Goal: Information Seeking & Learning: Stay updated

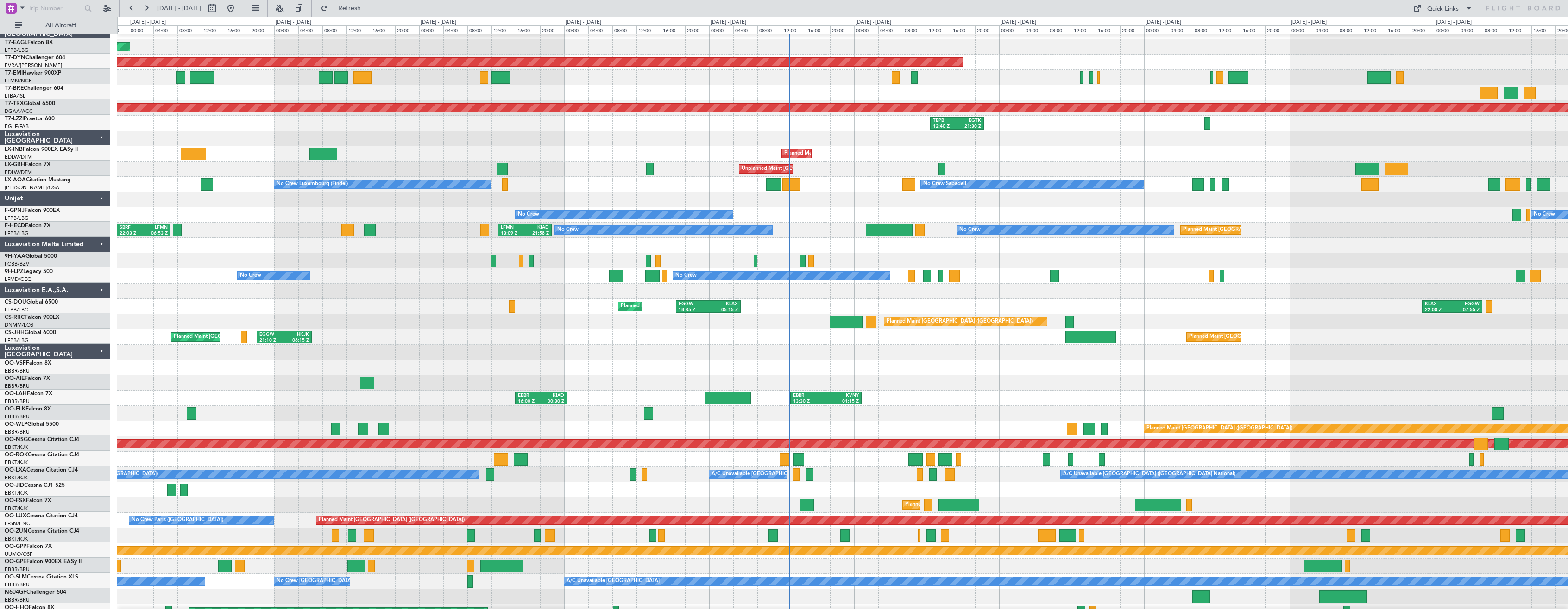
scroll to position [13, 0]
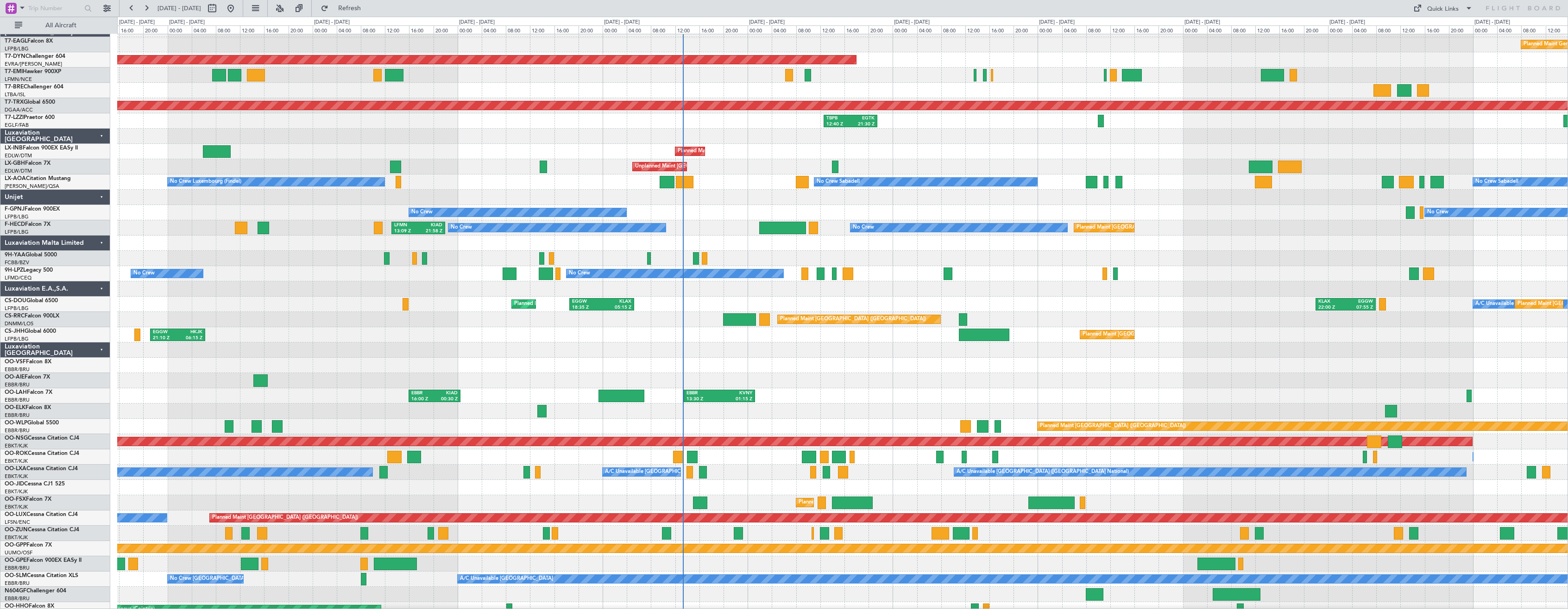
click at [733, 355] on div at bounding box center [842, 350] width 1451 height 15
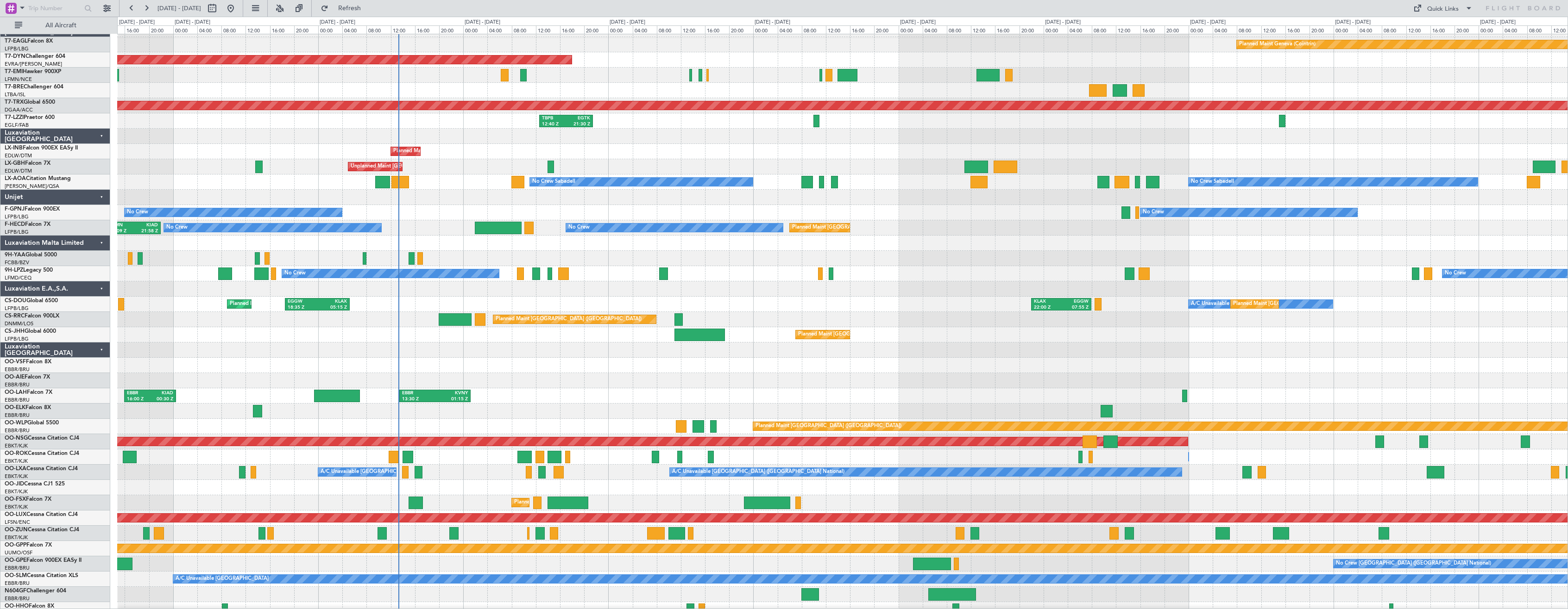
click at [490, 349] on div at bounding box center [842, 350] width 1451 height 15
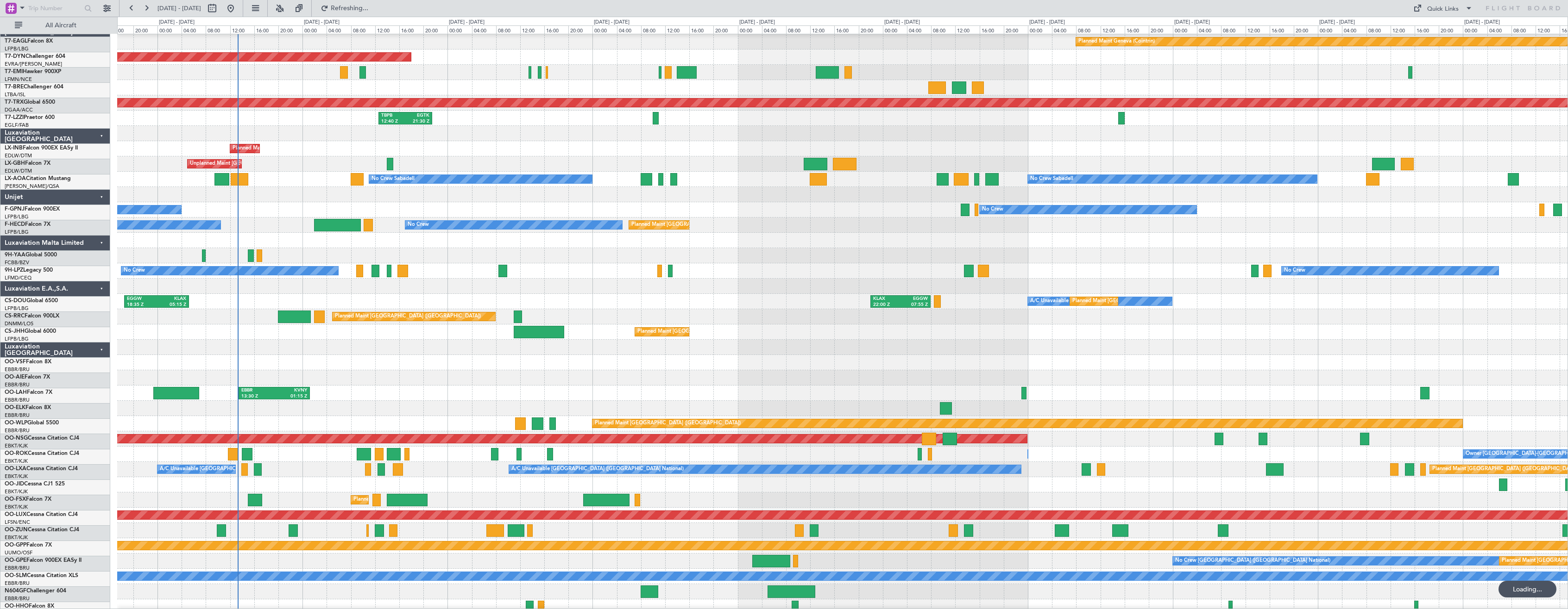
click at [422, 371] on div at bounding box center [842, 378] width 1451 height 15
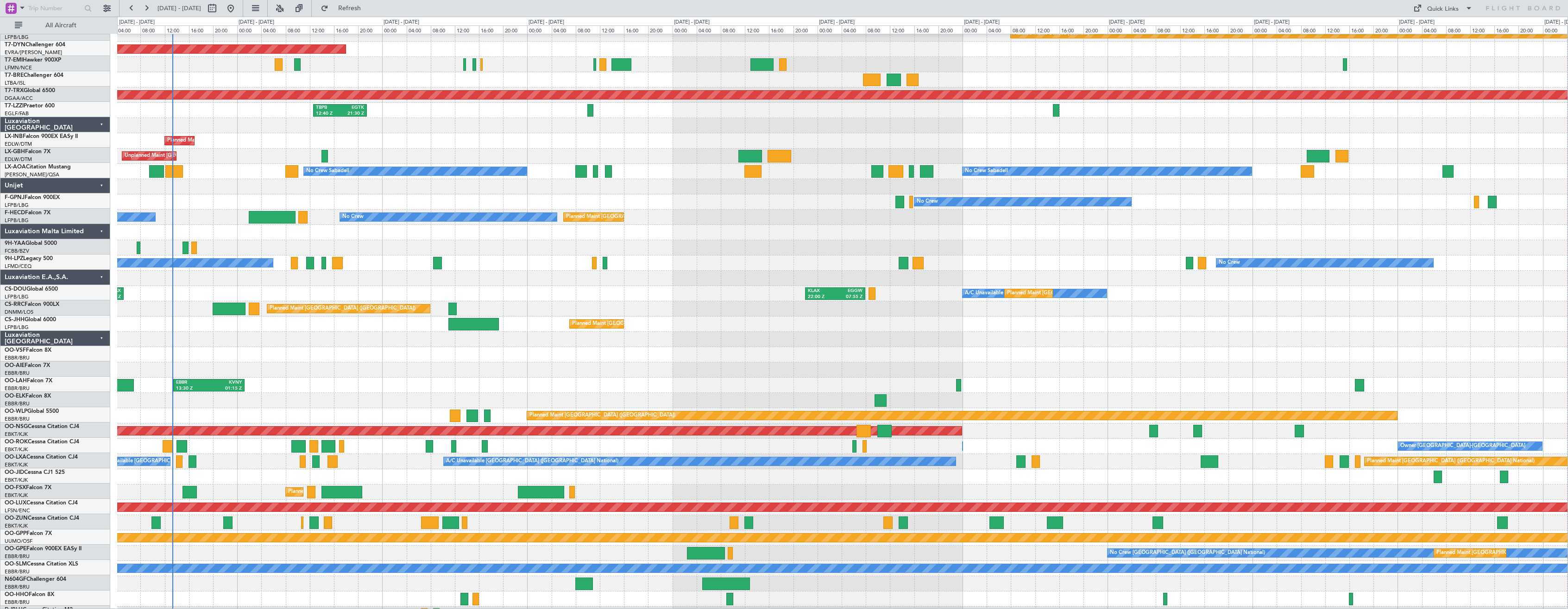
click at [373, 363] on div at bounding box center [842, 370] width 1451 height 15
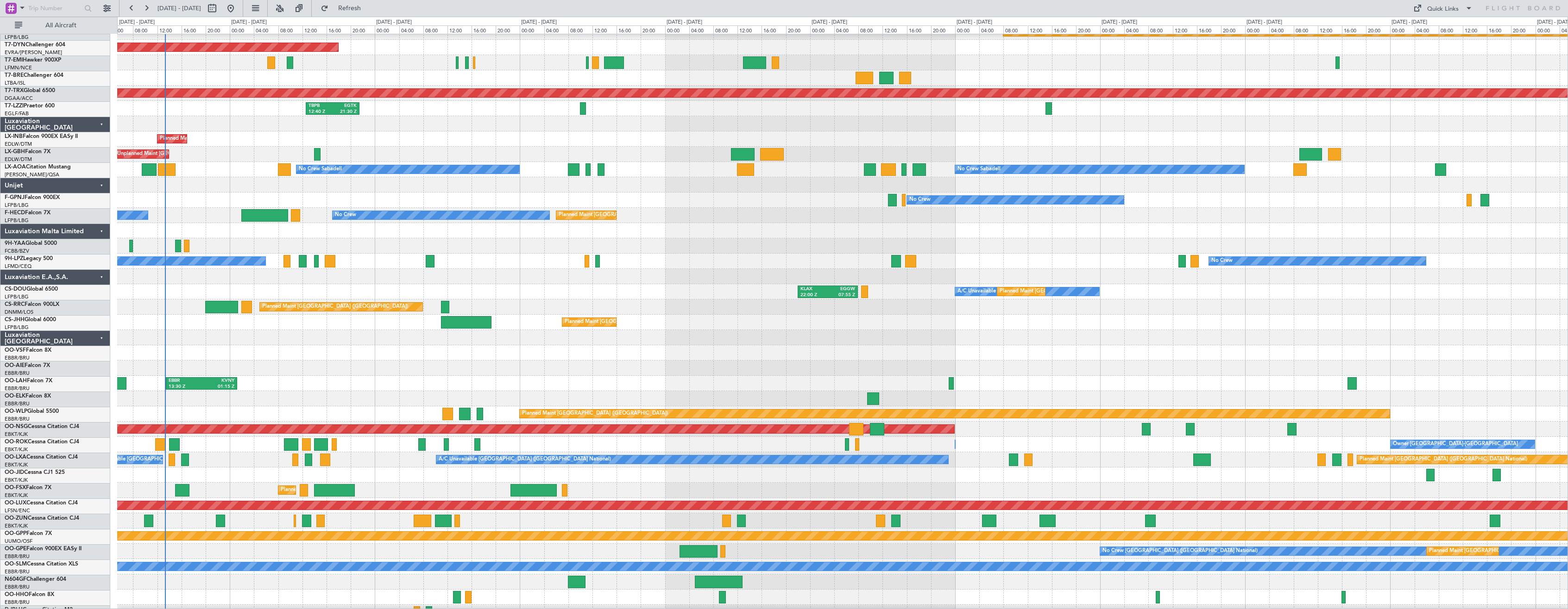
scroll to position [25, 0]
click at [341, 231] on div at bounding box center [842, 231] width 1451 height 15
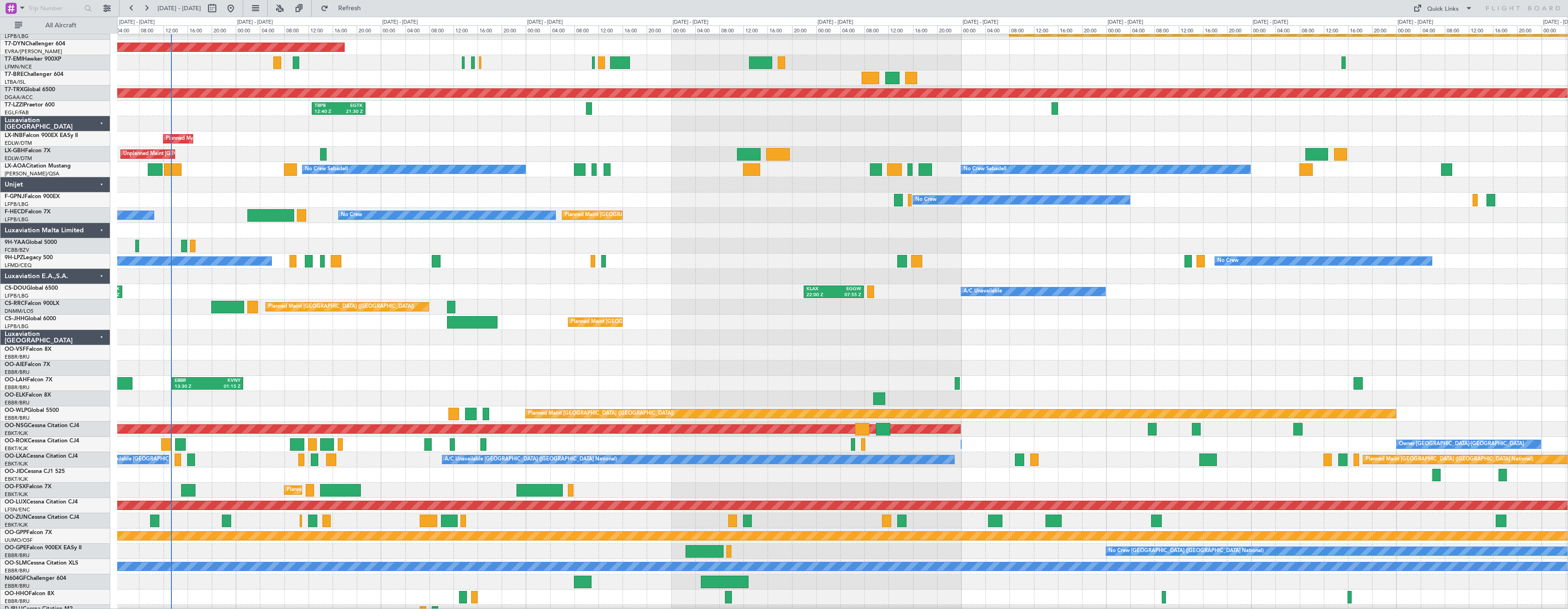
click at [101, 336] on div "Luxaviation [GEOGRAPHIC_DATA]" at bounding box center [55, 338] width 110 height 15
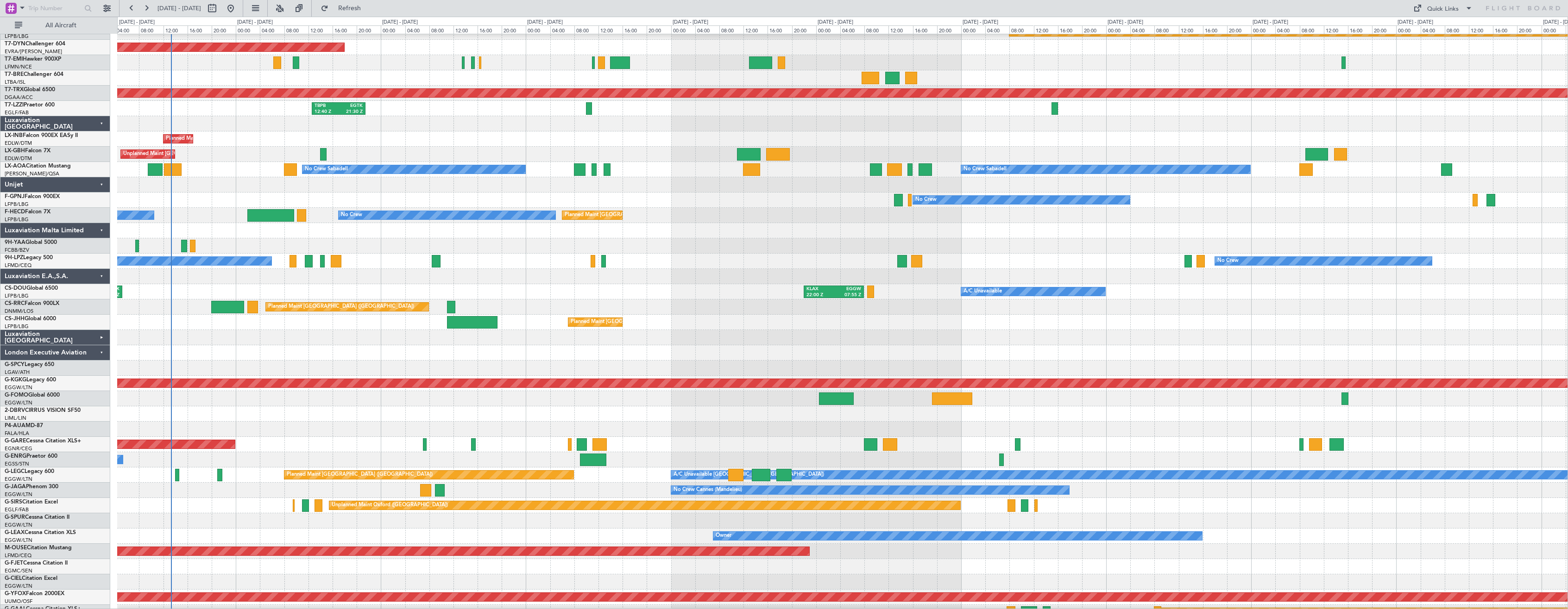
click at [106, 353] on div "London Executive Aviation" at bounding box center [55, 353] width 110 height 15
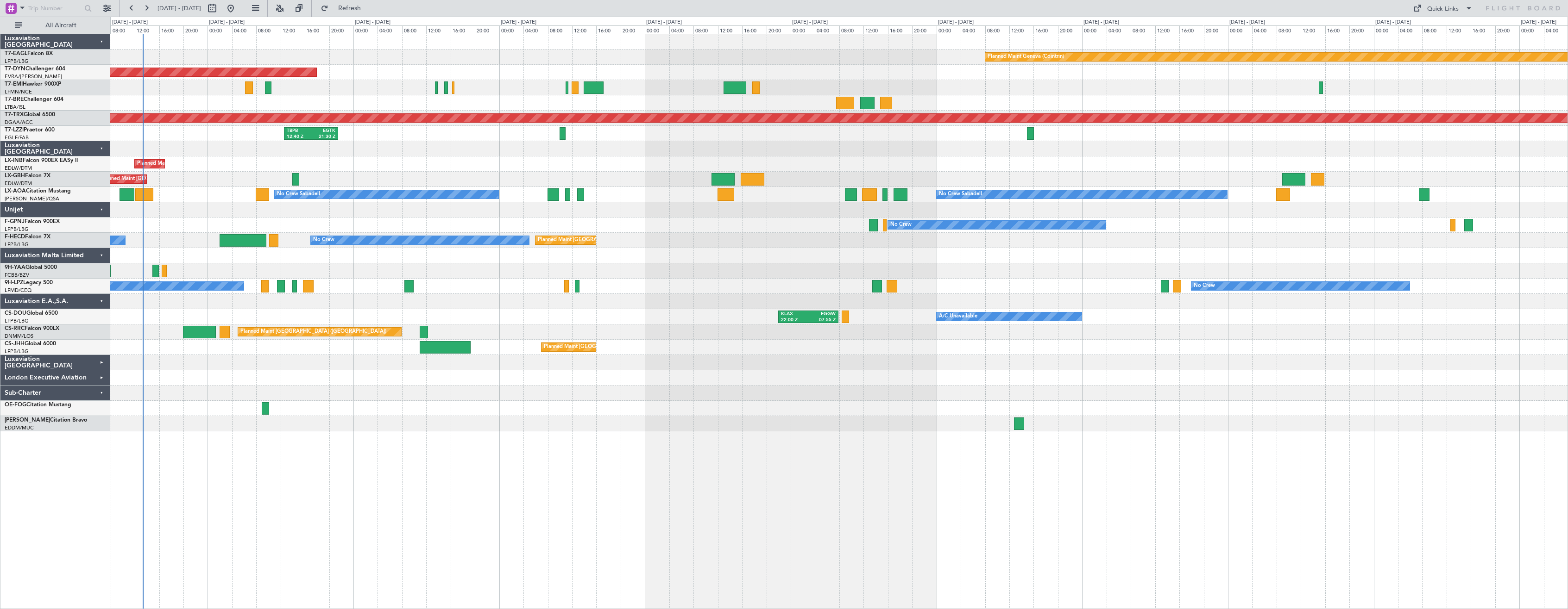
click at [331, 408] on div at bounding box center [839, 408] width 1457 height 15
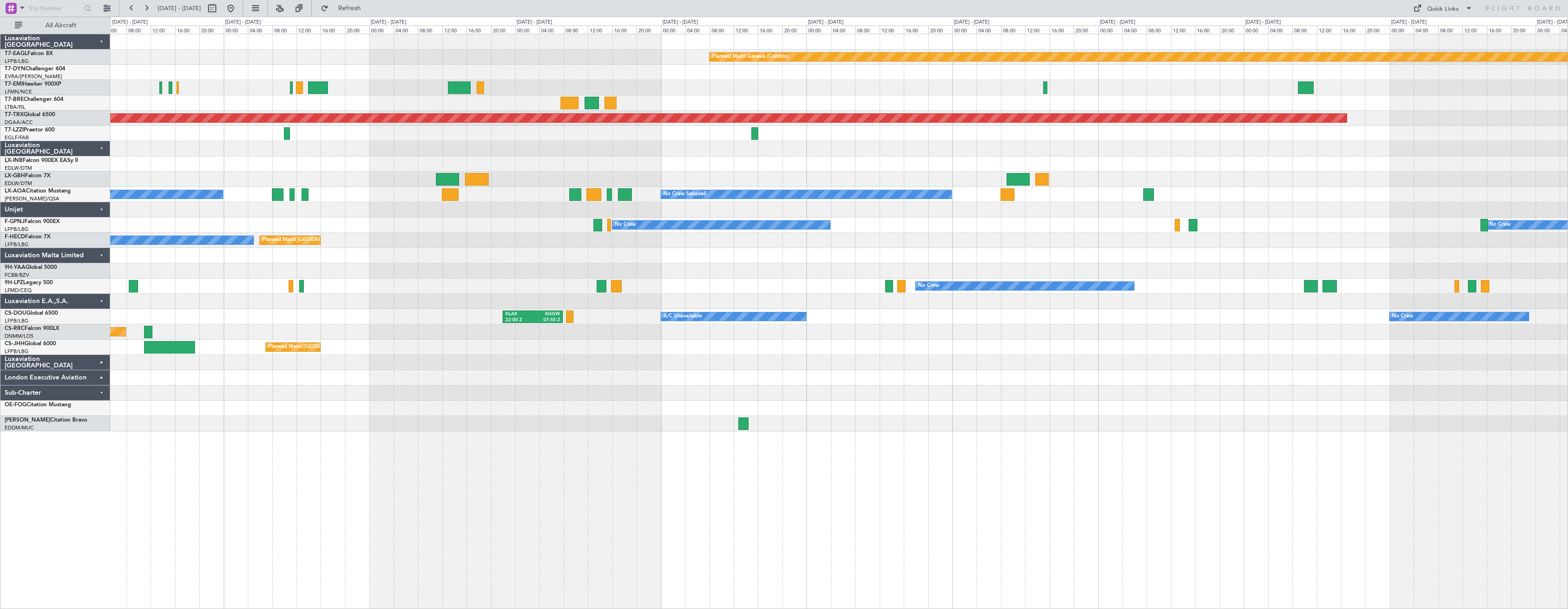
click at [412, 459] on div "Planned Maint Geneva (Cointrin) Planned Maint [GEOGRAPHIC_DATA]-[GEOGRAPHIC_DAT…" at bounding box center [839, 322] width 1458 height 576
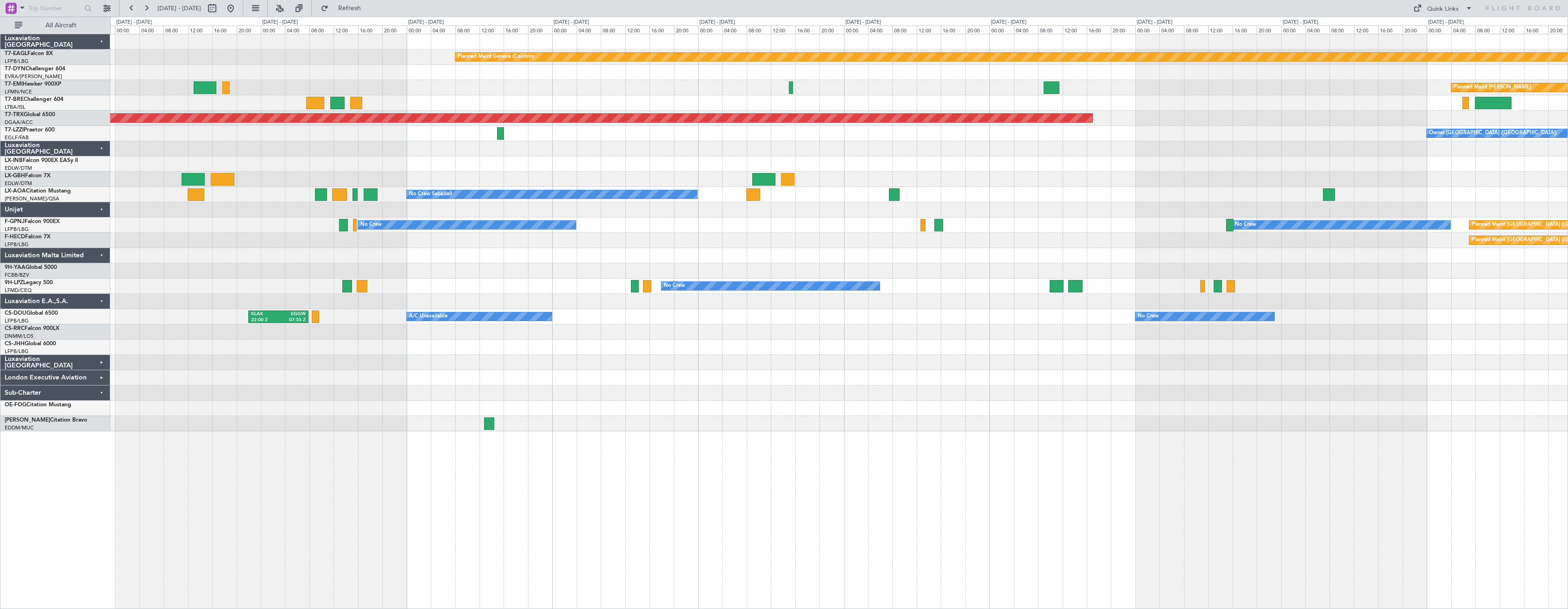
click at [655, 462] on div "Planned Maint Geneva (Cointrin) Planned Maint [GEOGRAPHIC_DATA]-[GEOGRAPHIC_DAT…" at bounding box center [839, 322] width 1458 height 576
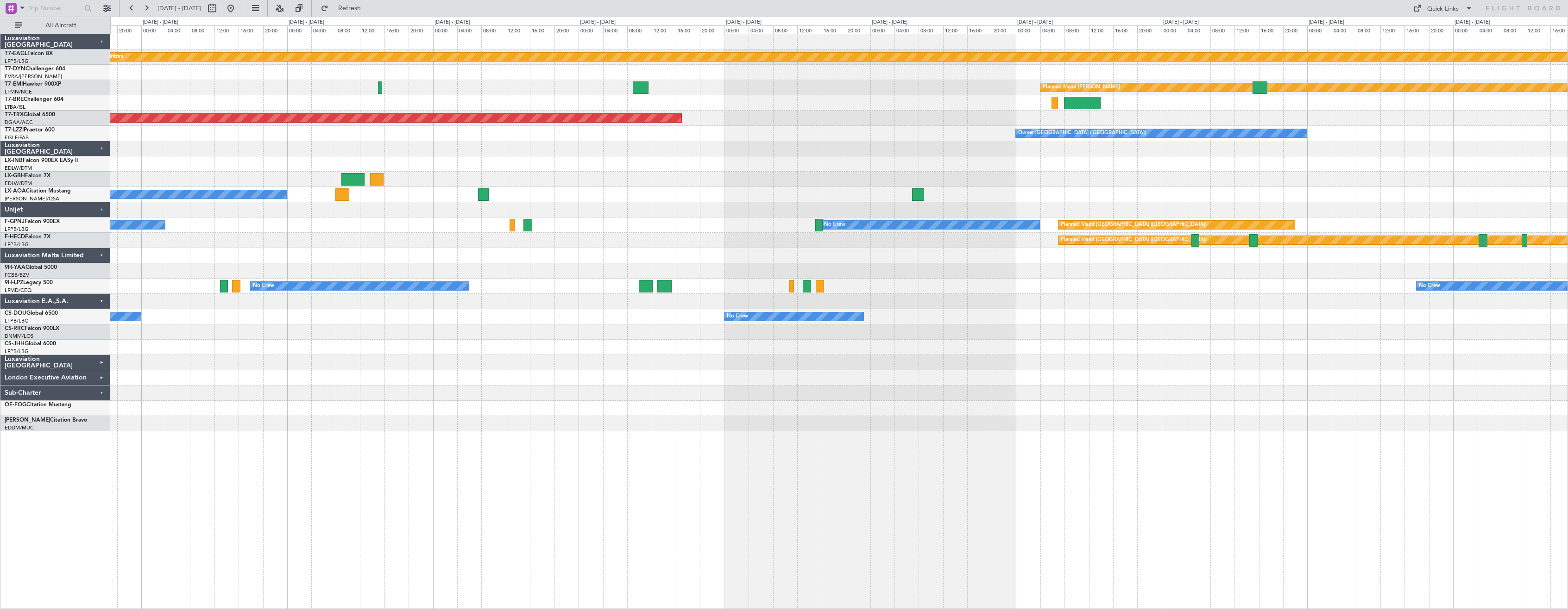
click at [628, 460] on div "Planned Maint Geneva (Cointrin) Planned Maint [PERSON_NAME] Planned Maint [GEOG…" at bounding box center [839, 322] width 1458 height 576
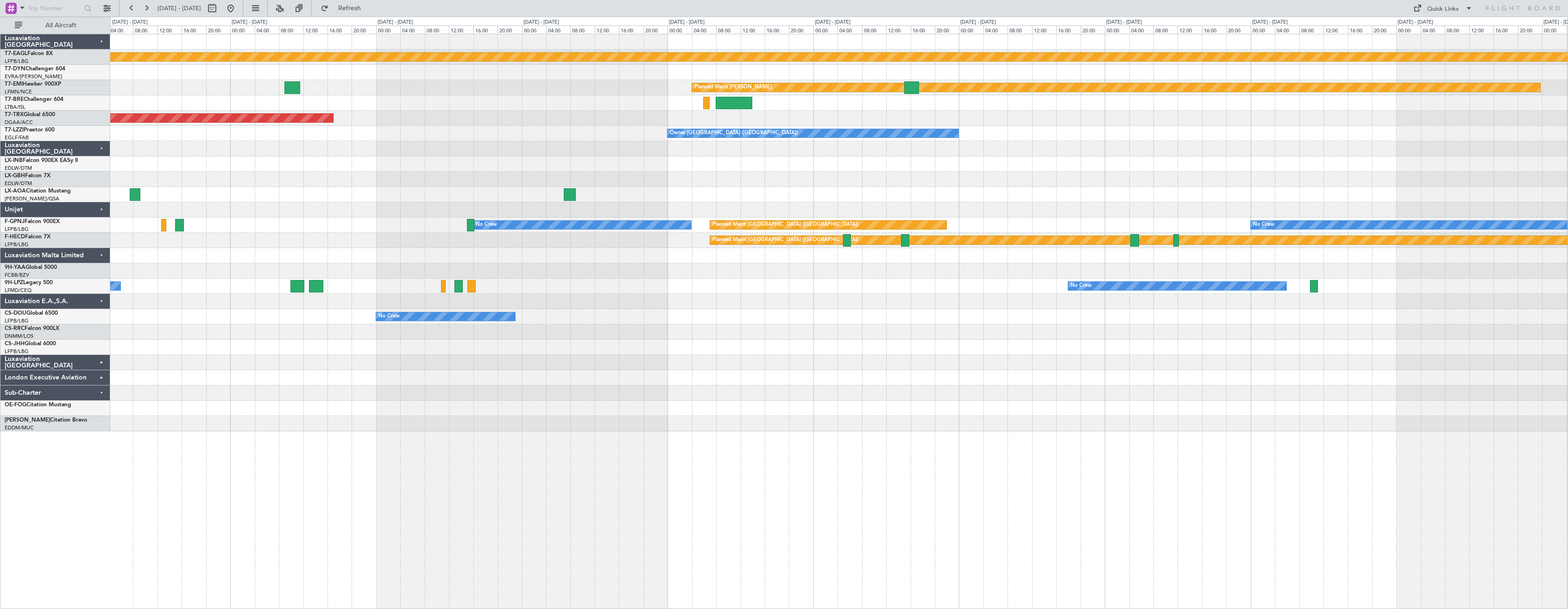
click at [537, 445] on div "Planned Maint Geneva (Cointrin) Planned Maint [PERSON_NAME] Planned Maint [GEOG…" at bounding box center [839, 322] width 1458 height 576
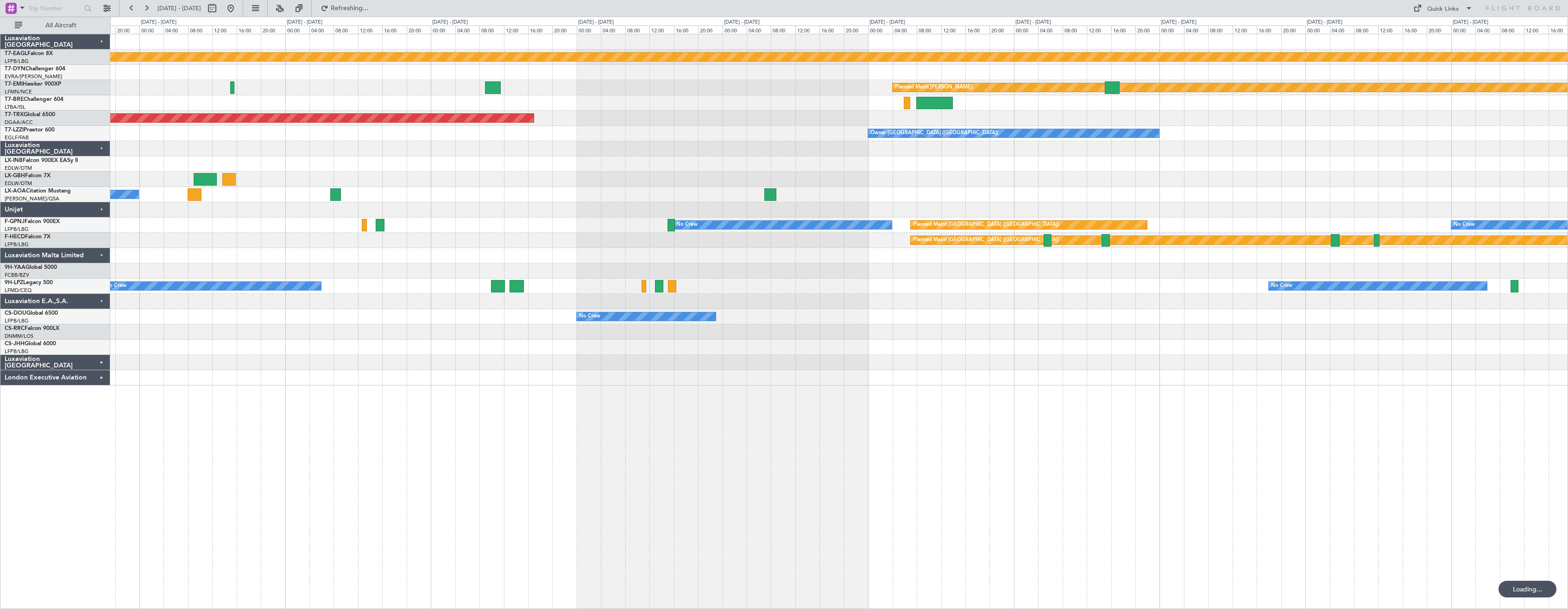
click at [880, 416] on div "Planned Maint Geneva (Cointrin) Planned Maint [PERSON_NAME] Planned Maint [GEOG…" at bounding box center [839, 322] width 1458 height 576
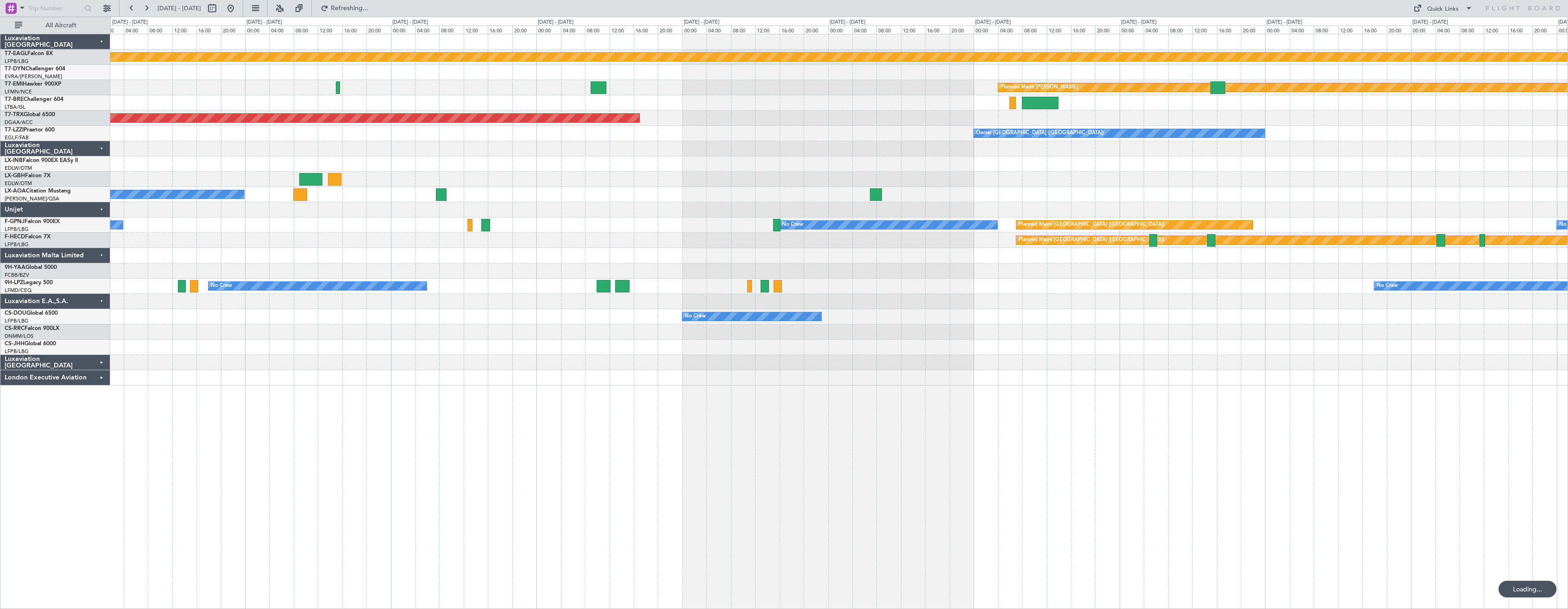
click at [884, 423] on div "Planned Maint Geneva (Cointrin) Planned Maint [PERSON_NAME] Planned Maint [GEOG…" at bounding box center [839, 322] width 1458 height 576
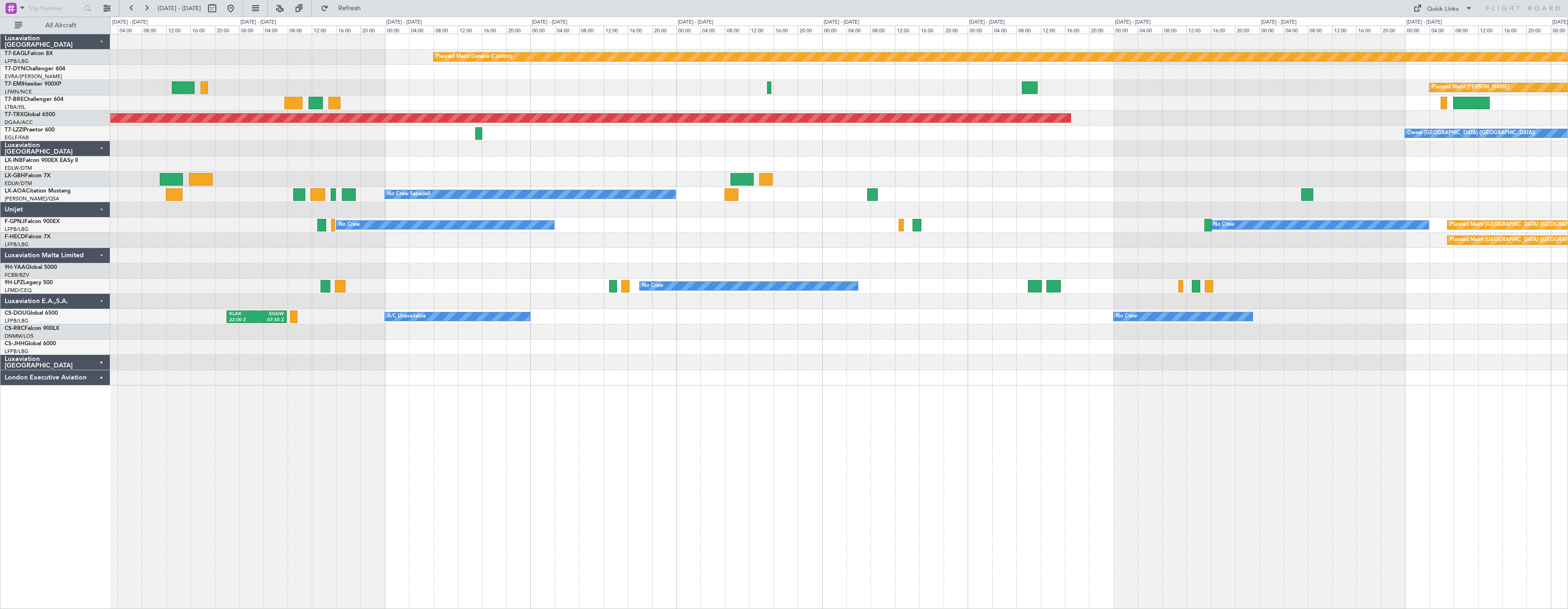
click at [682, 423] on div "Planned Maint Geneva (Cointrin) Planned Maint [GEOGRAPHIC_DATA]-[GEOGRAPHIC_DAT…" at bounding box center [839, 322] width 1458 height 576
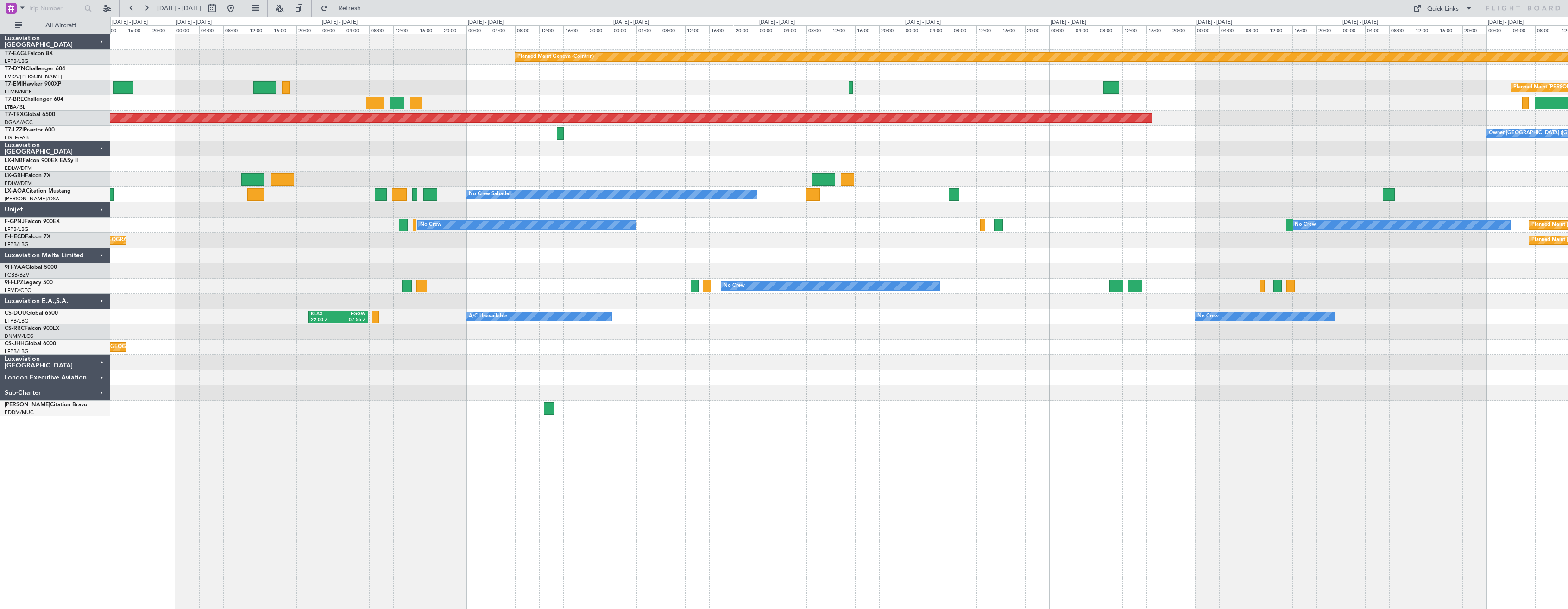
click at [653, 457] on div "Planned Maint Geneva (Cointrin) Planned Maint [GEOGRAPHIC_DATA]-[GEOGRAPHIC_DAT…" at bounding box center [839, 322] width 1458 height 576
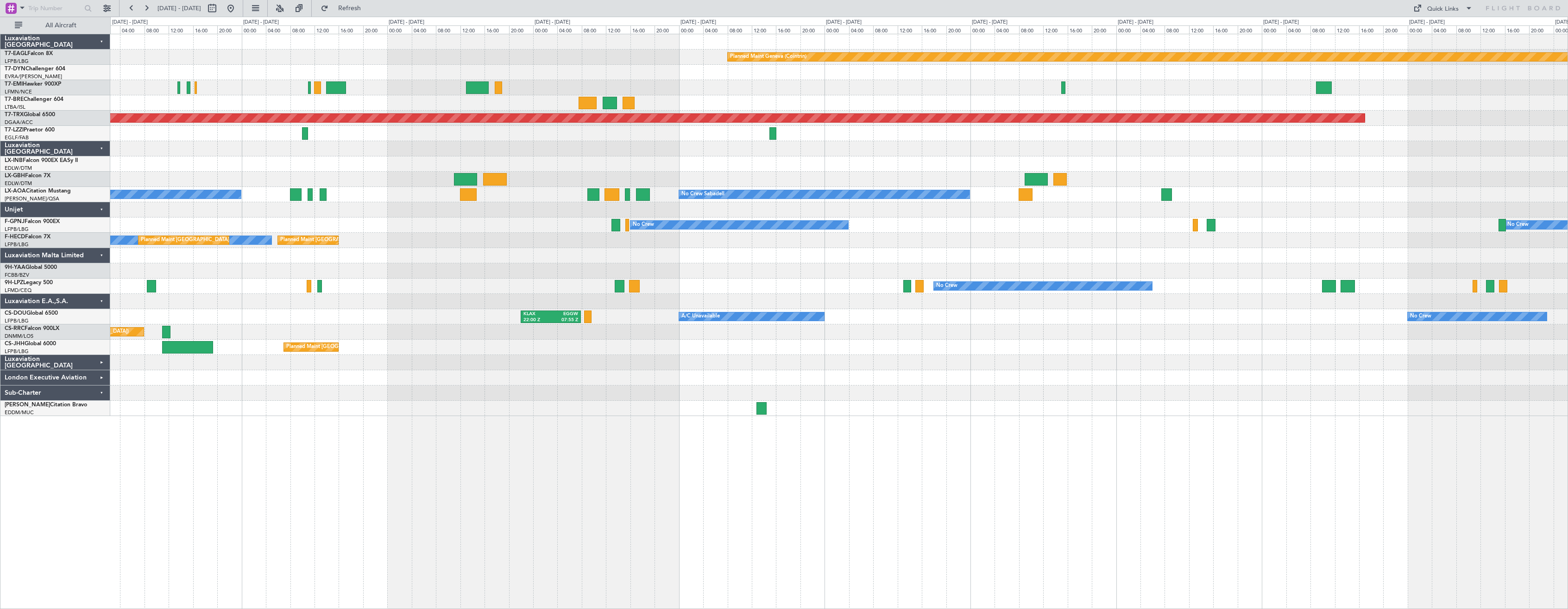
click at [731, 462] on div "Planned Maint Geneva (Cointrin) Planned Maint [GEOGRAPHIC_DATA]-[GEOGRAPHIC_DAT…" at bounding box center [839, 322] width 1458 height 576
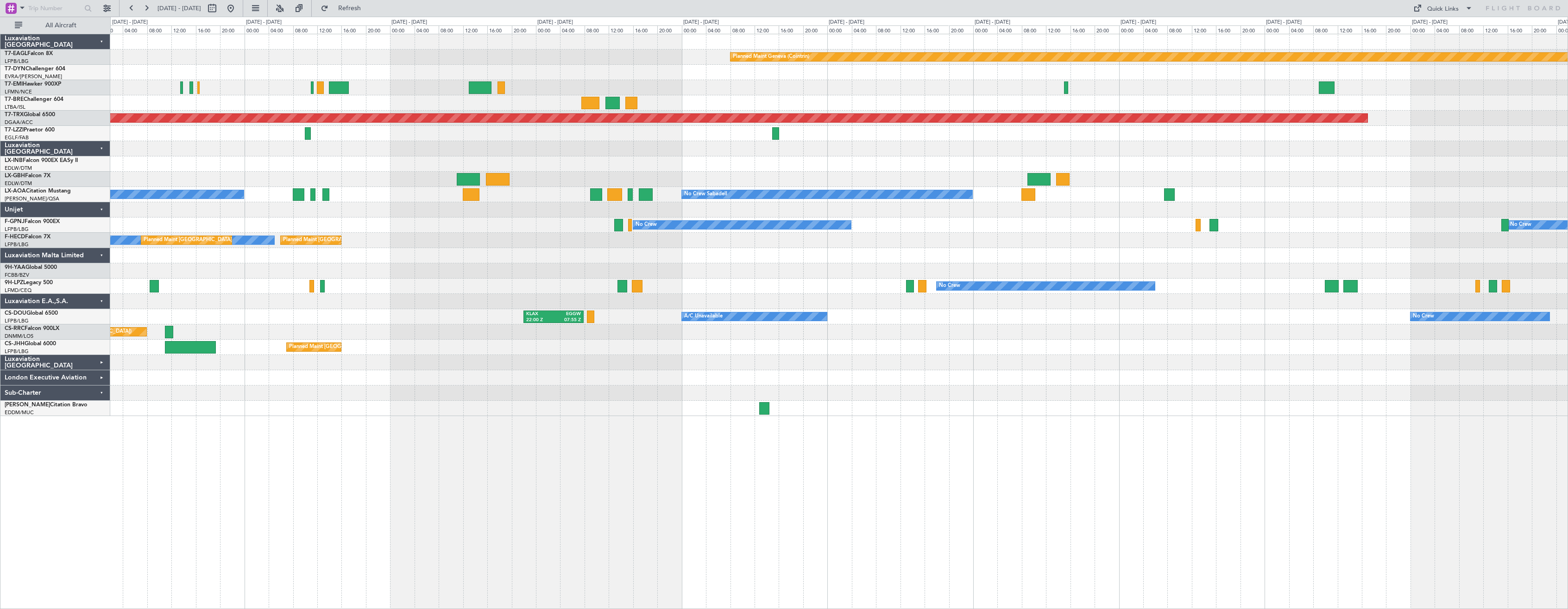
click at [767, 440] on div "Planned Maint Geneva (Cointrin) Planned Maint [GEOGRAPHIC_DATA]-[GEOGRAPHIC_DAT…" at bounding box center [839, 322] width 1458 height 576
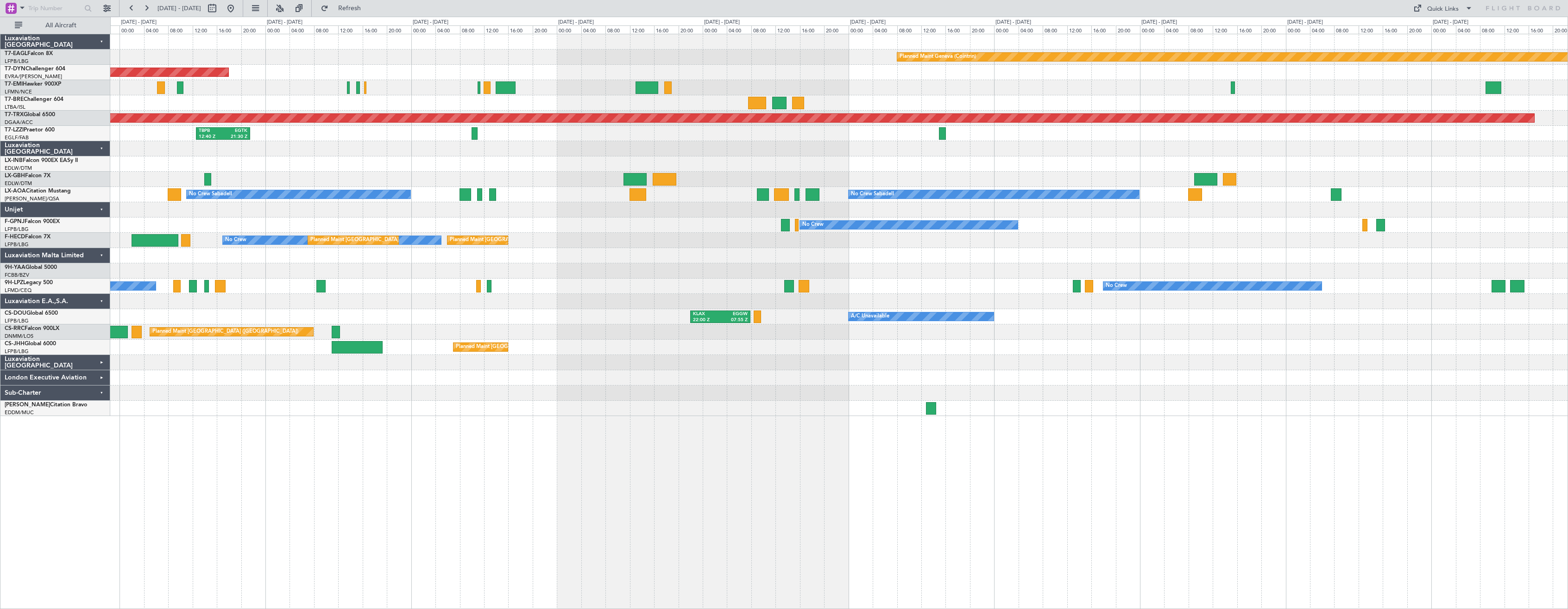
click at [749, 442] on div "Planned Maint Geneva (Cointrin) Planned Maint [GEOGRAPHIC_DATA]-[GEOGRAPHIC_DAT…" at bounding box center [839, 322] width 1458 height 576
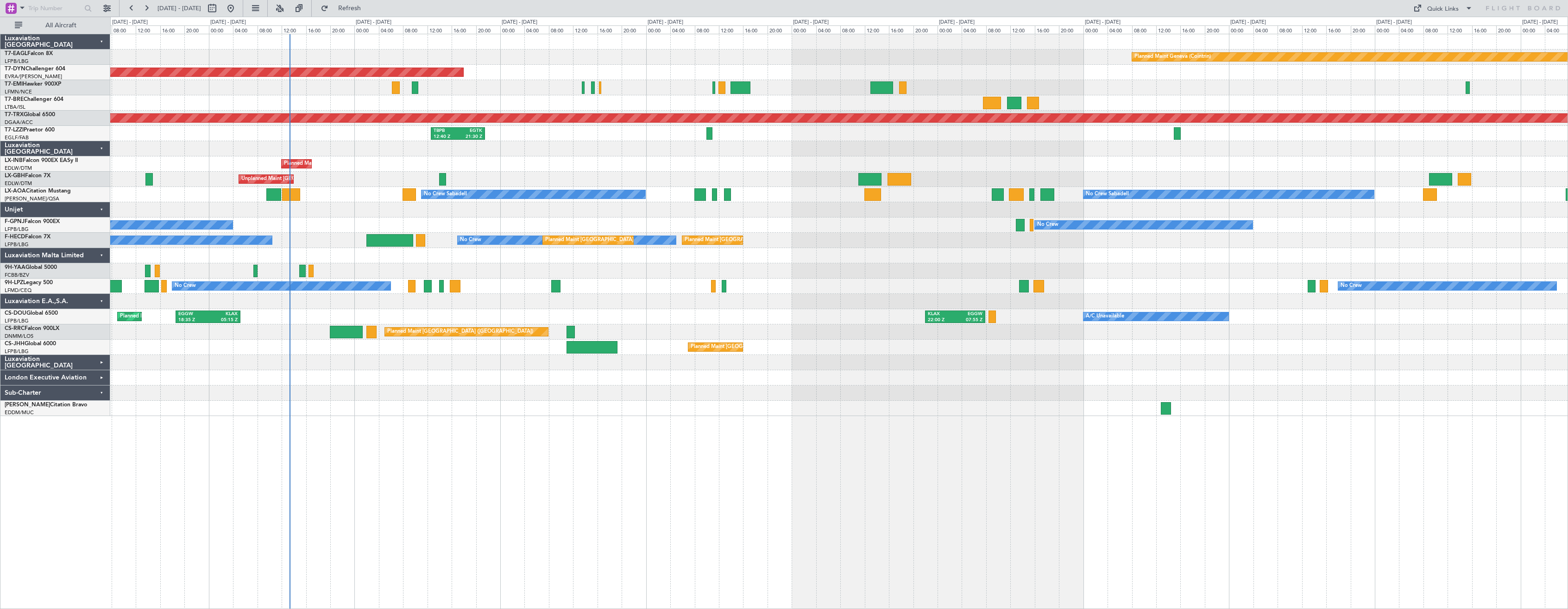
click at [637, 440] on div "Planned Maint Geneva (Cointrin) Planned Maint [GEOGRAPHIC_DATA]-[GEOGRAPHIC_DAT…" at bounding box center [839, 322] width 1458 height 576
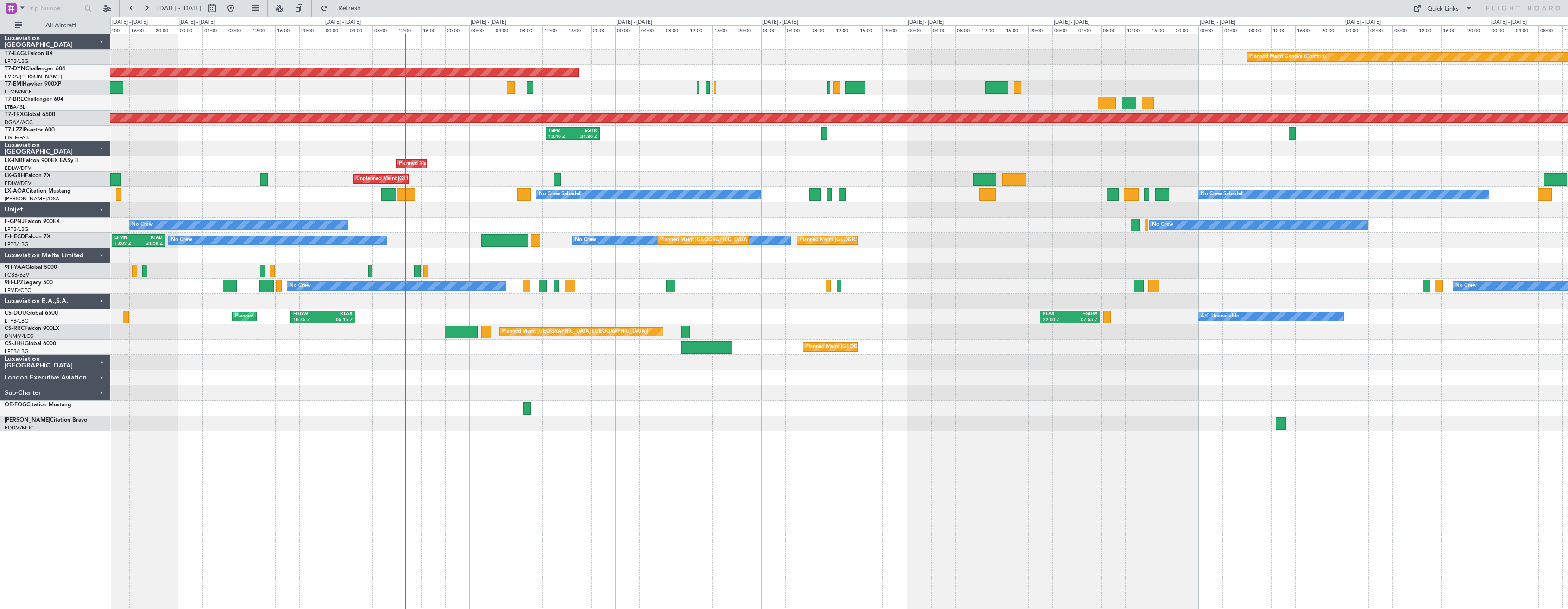
click at [453, 172] on div "Planned Maint Geneva (Cointrin) Planned Maint [GEOGRAPHIC_DATA]-[GEOGRAPHIC_DAT…" at bounding box center [839, 232] width 1457 height 397
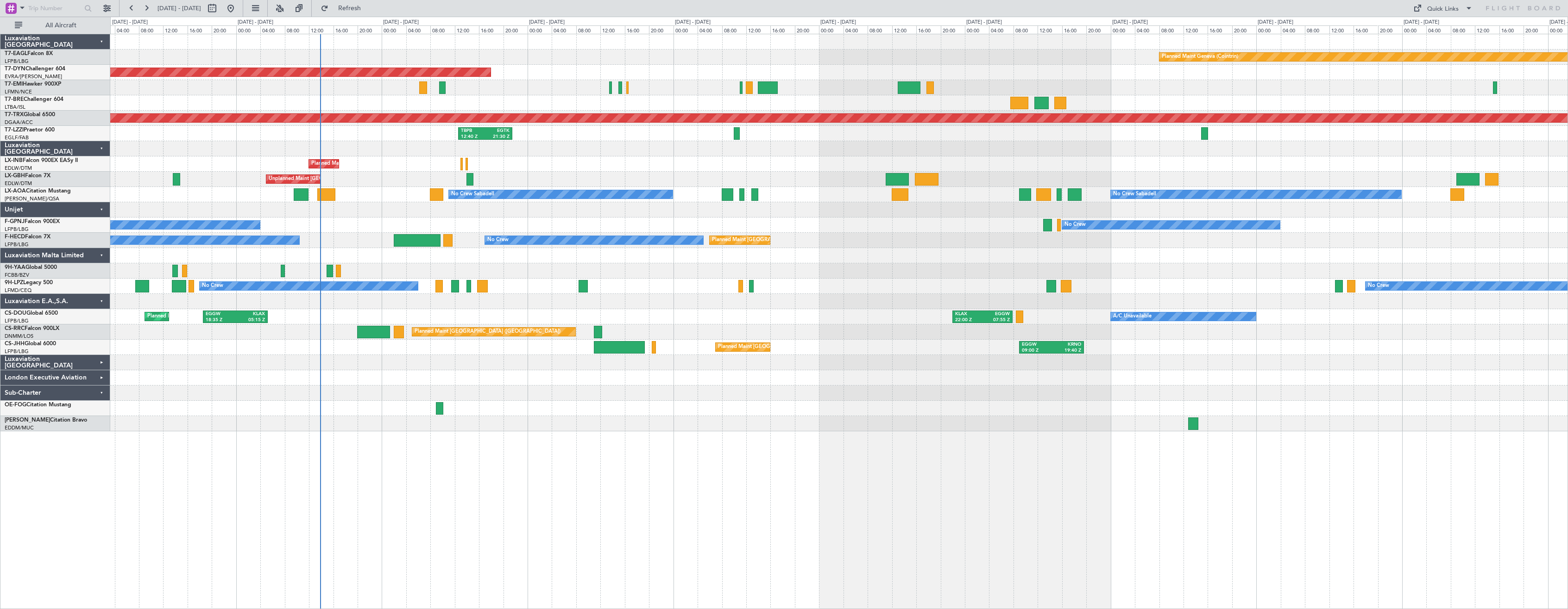
click at [694, 159] on div "Planned Maint Geneva (Cointrin)" at bounding box center [839, 164] width 1457 height 15
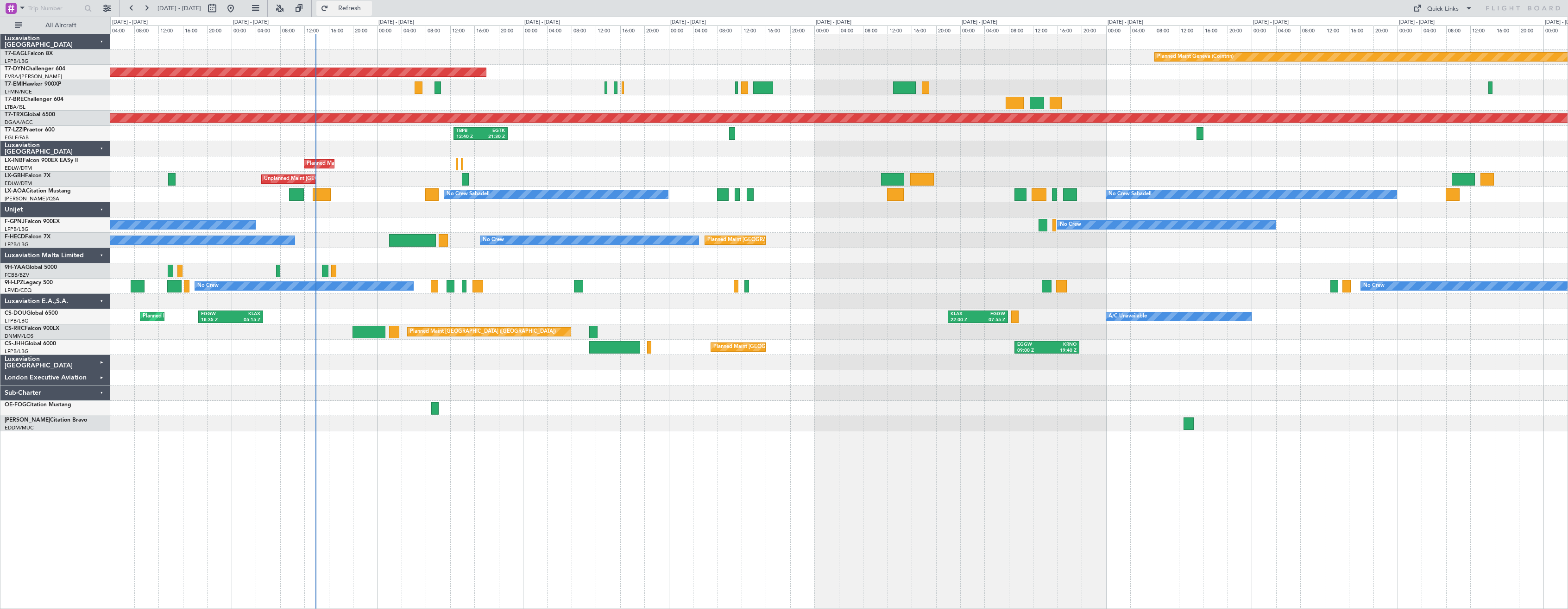
click at [369, 5] on span "Refresh" at bounding box center [350, 8] width 39 height 7
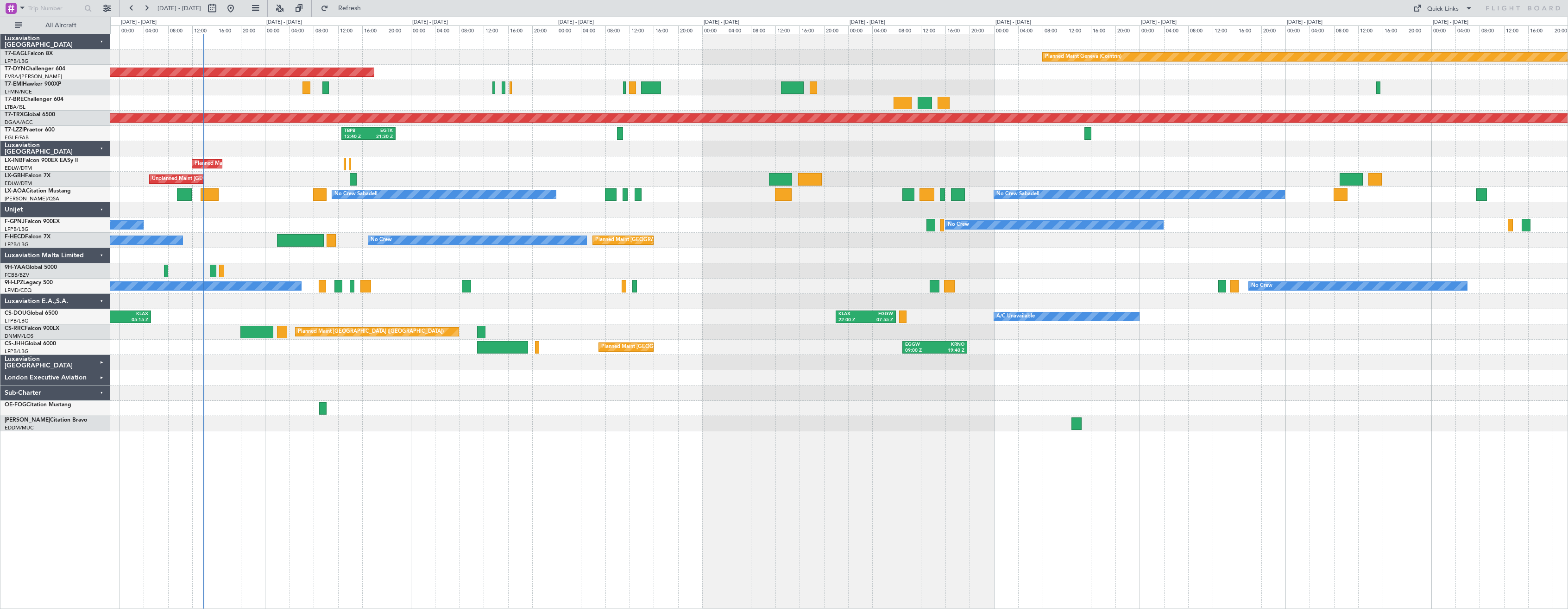
click at [712, 239] on div "Planned Maint [GEOGRAPHIC_DATA] ([GEOGRAPHIC_DATA]) Planned Maint [GEOGRAPHIC_D…" at bounding box center [839, 240] width 1457 height 15
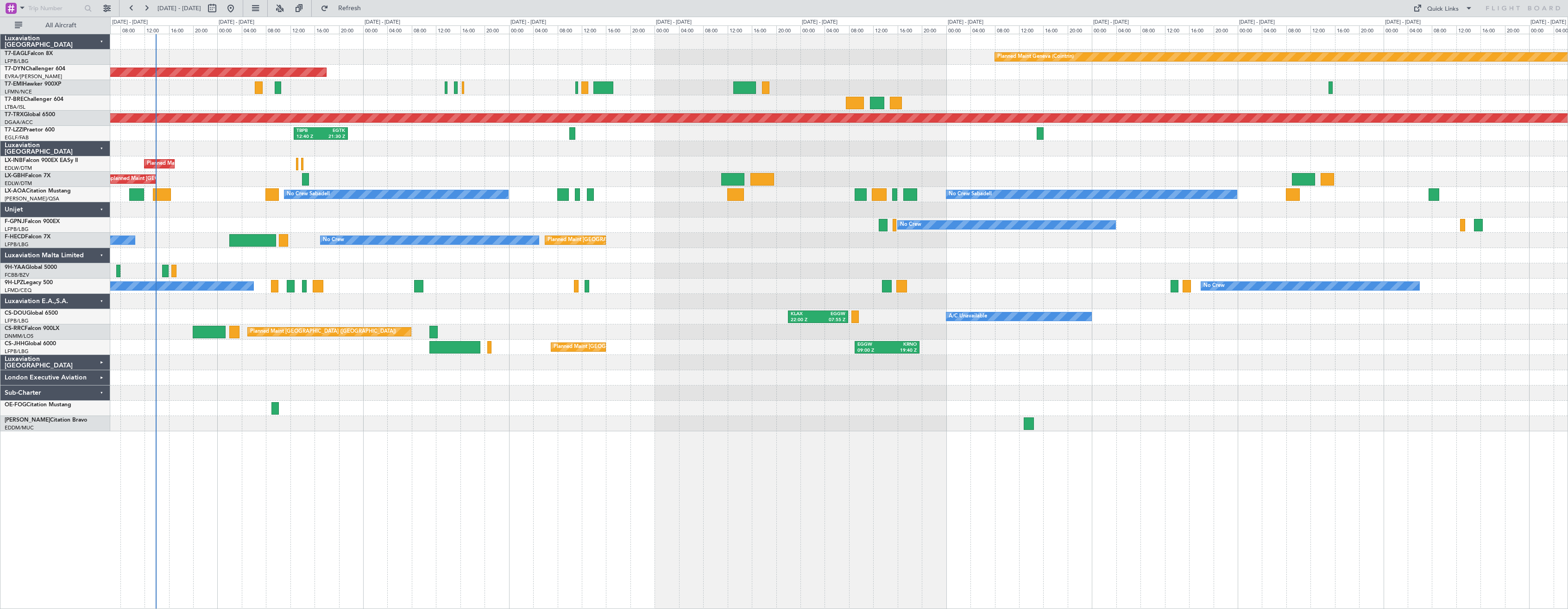
click at [686, 268] on div at bounding box center [839, 271] width 1457 height 15
